Goal: Task Accomplishment & Management: Use online tool/utility

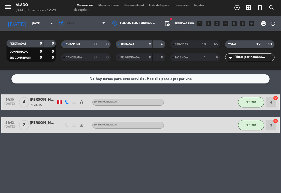
click at [82, 22] on span "Cena" at bounding box center [82, 23] width 52 height 11
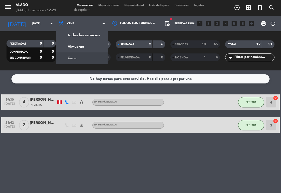
click at [100, 24] on span "Cena" at bounding box center [82, 23] width 52 height 11
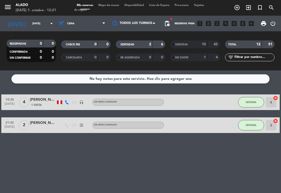
click at [253, 102] on span "SENTADA" at bounding box center [251, 102] width 11 height 3
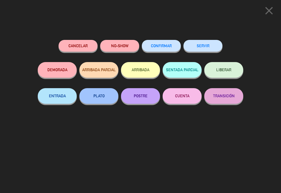
click at [205, 44] on button "SERVIR" at bounding box center [203, 46] width 39 height 12
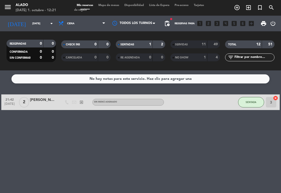
click at [252, 99] on button "SENTADA" at bounding box center [251, 102] width 26 height 10
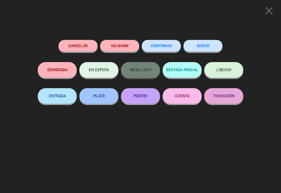
click at [208, 44] on button "SERVIR" at bounding box center [203, 46] width 39 height 12
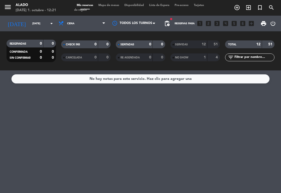
click at [52, 24] on icon "arrow_drop_down" at bounding box center [51, 23] width 6 height 6
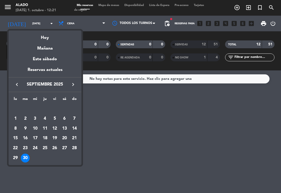
click at [72, 85] on icon "keyboard_arrow_right" at bounding box center [73, 84] width 6 height 6
click at [40, 118] on td "1" at bounding box center [35, 119] width 10 height 10
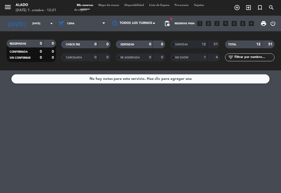
type input "[DATE]"
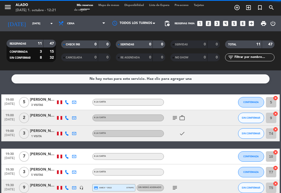
click at [83, 25] on span "Cena" at bounding box center [82, 23] width 52 height 11
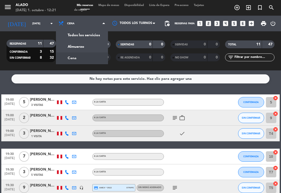
click at [85, 49] on div "menu Alado [DATE] 1. octubre - 12:21 Mis reservas Mapa de mesas Disponibilidad …" at bounding box center [140, 35] width 281 height 70
